Goal: Task Accomplishment & Management: Manage account settings

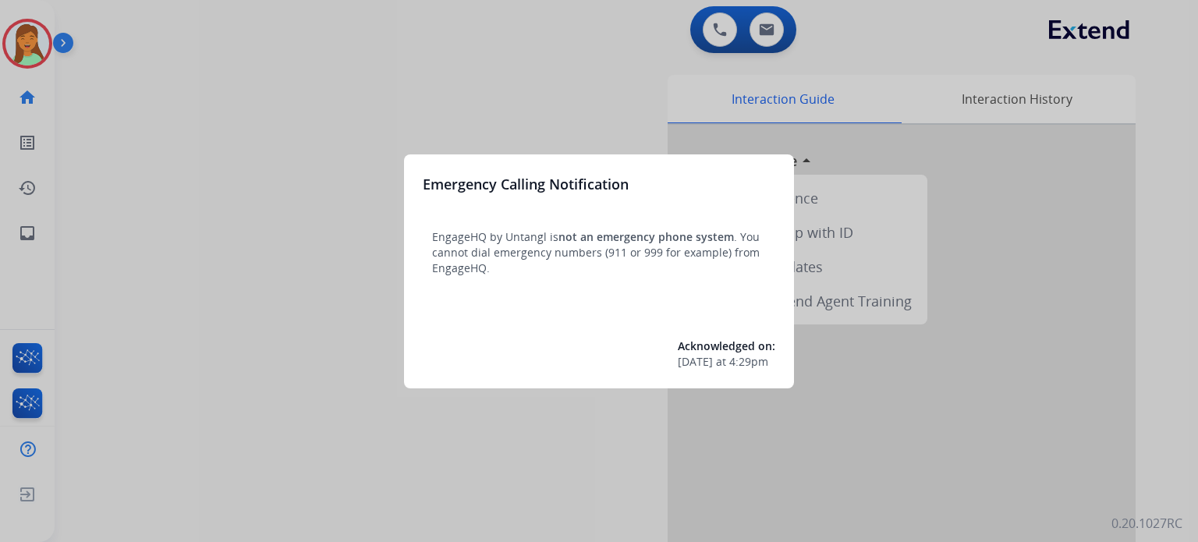
click at [402, 503] on div at bounding box center [599, 271] width 1198 height 542
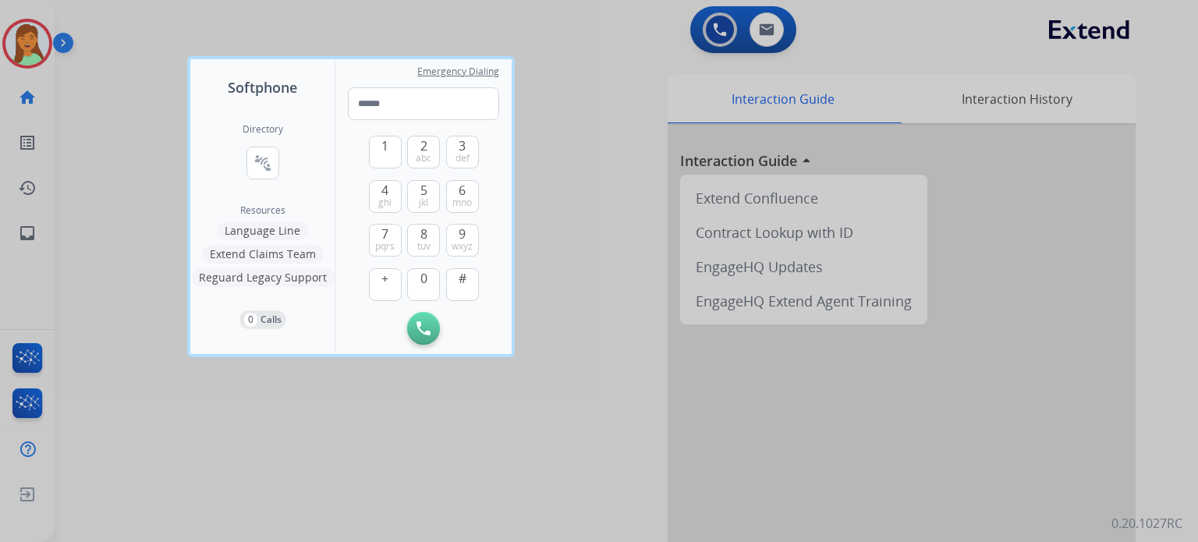
click at [264, 424] on div at bounding box center [599, 271] width 1198 height 542
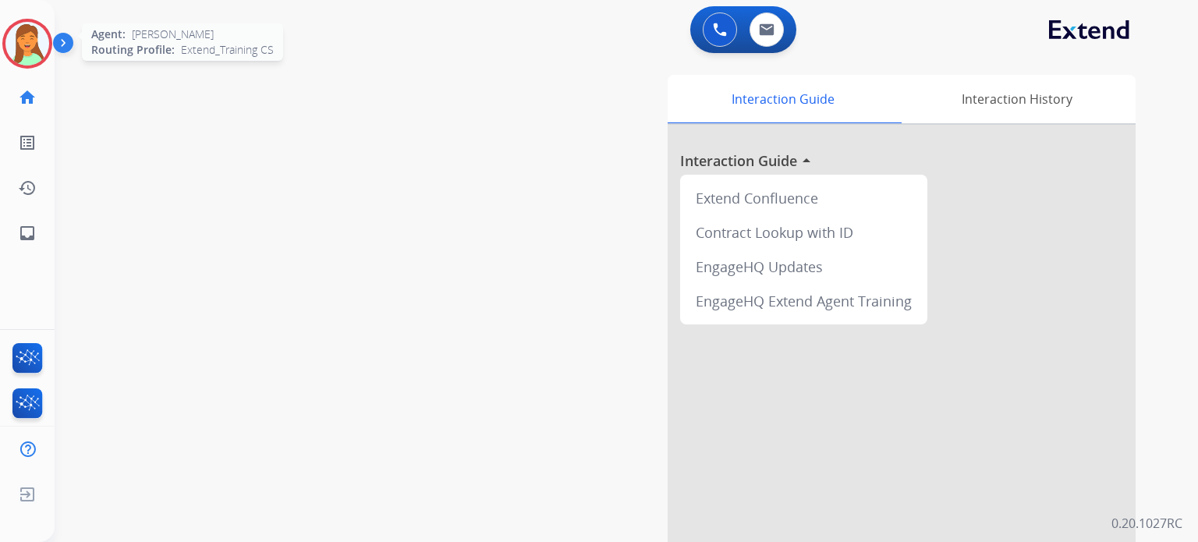
click at [27, 42] on img at bounding box center [27, 44] width 44 height 44
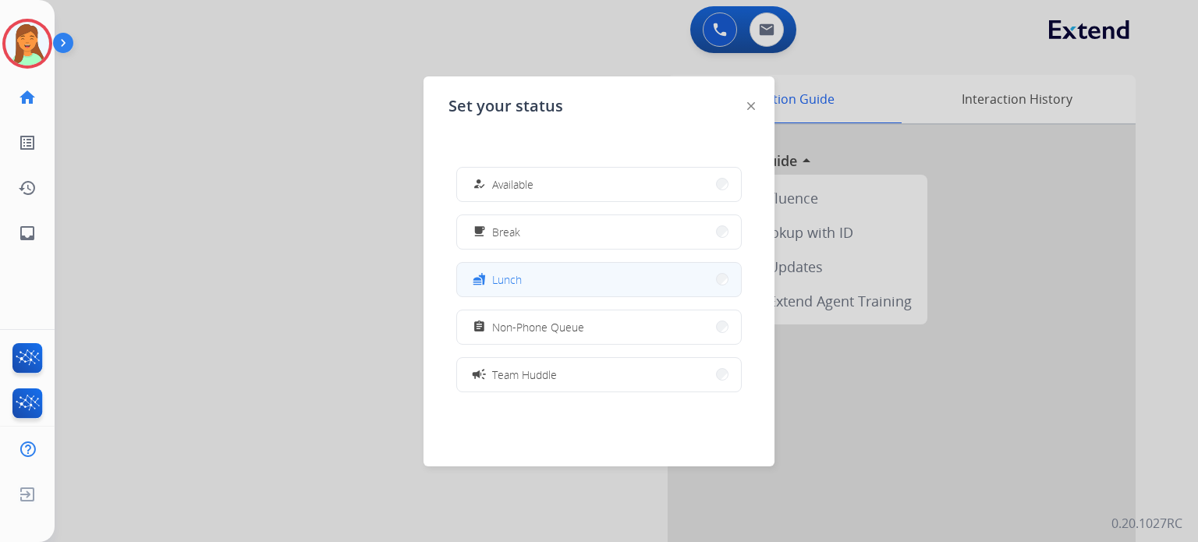
click at [577, 279] on button "fastfood Lunch" at bounding box center [599, 280] width 284 height 34
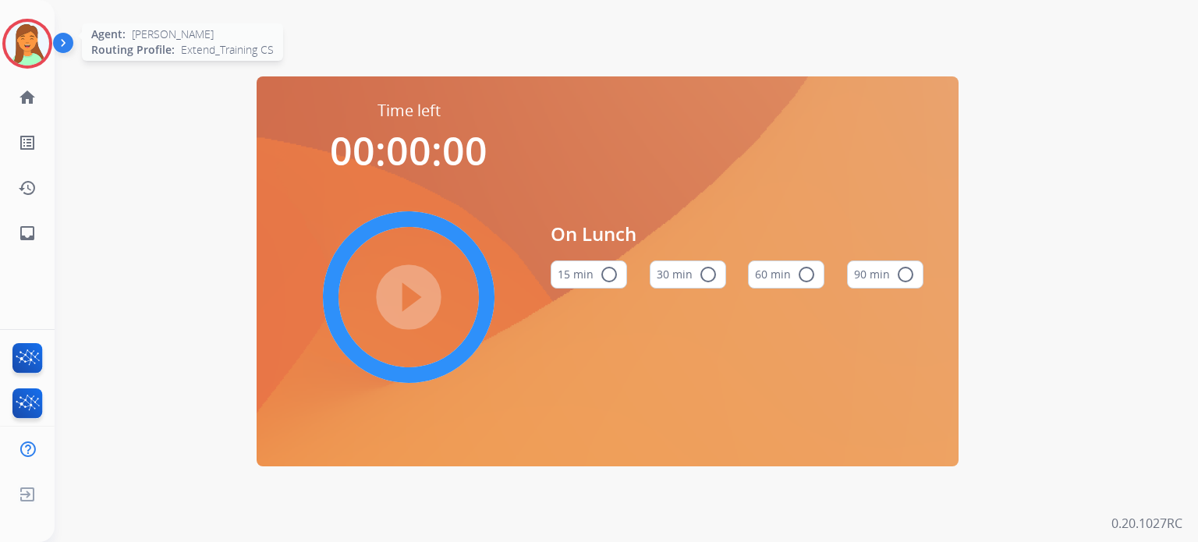
drag, startPoint x: 50, startPoint y: 36, endPoint x: 64, endPoint y: 59, distance: 26.6
click at [50, 39] on div at bounding box center [27, 44] width 50 height 50
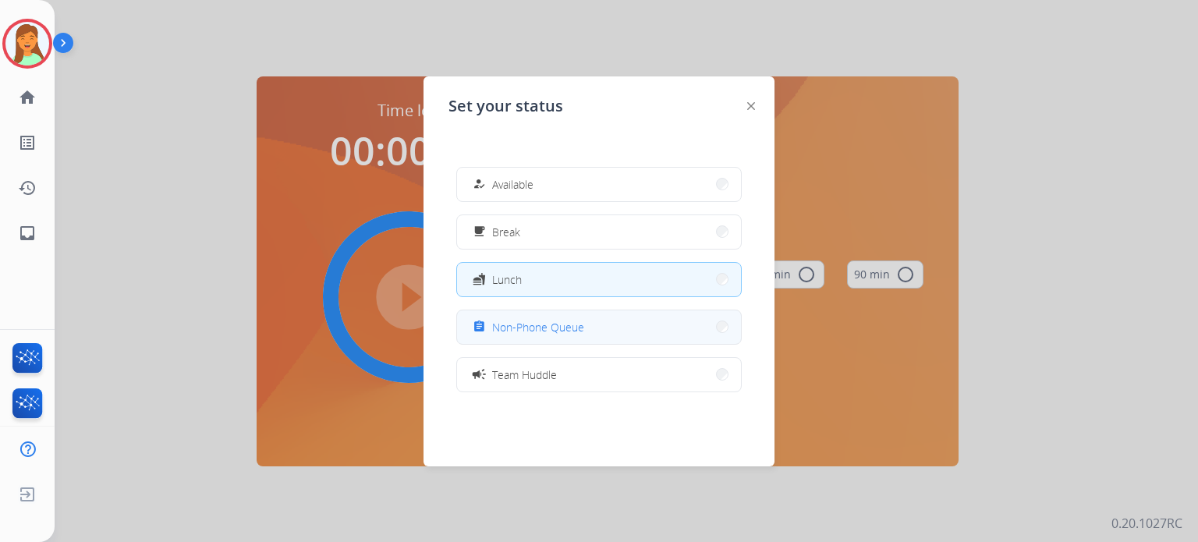
click at [598, 318] on button "assignment Non-Phone Queue" at bounding box center [599, 328] width 284 height 34
